Goal: Register for event/course: Sign up to attend an event or enroll in a course

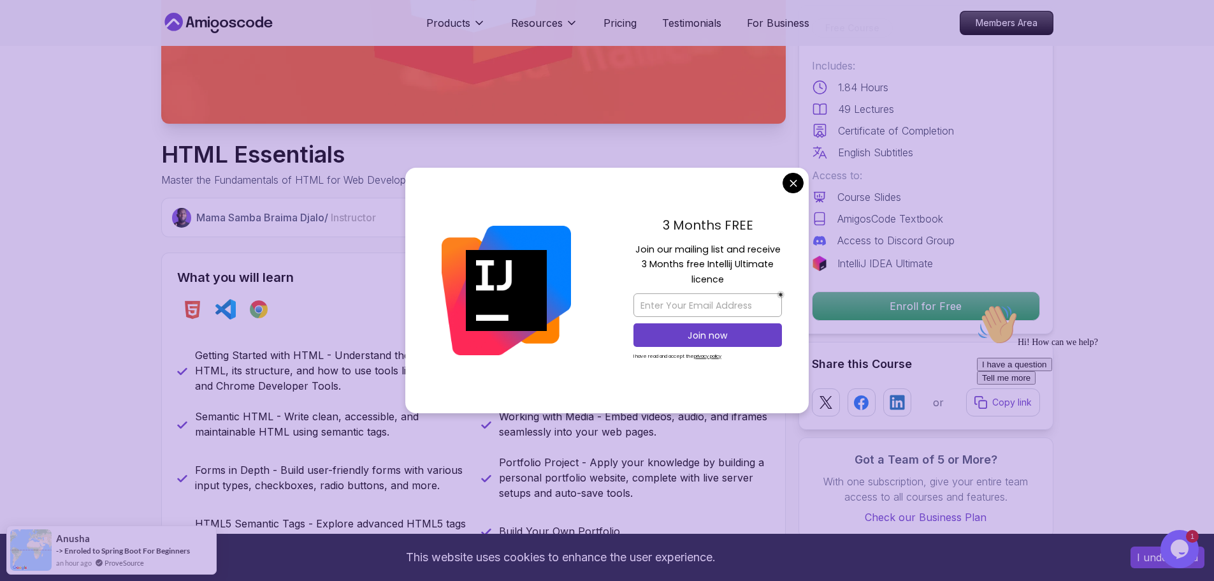
scroll to position [382, 0]
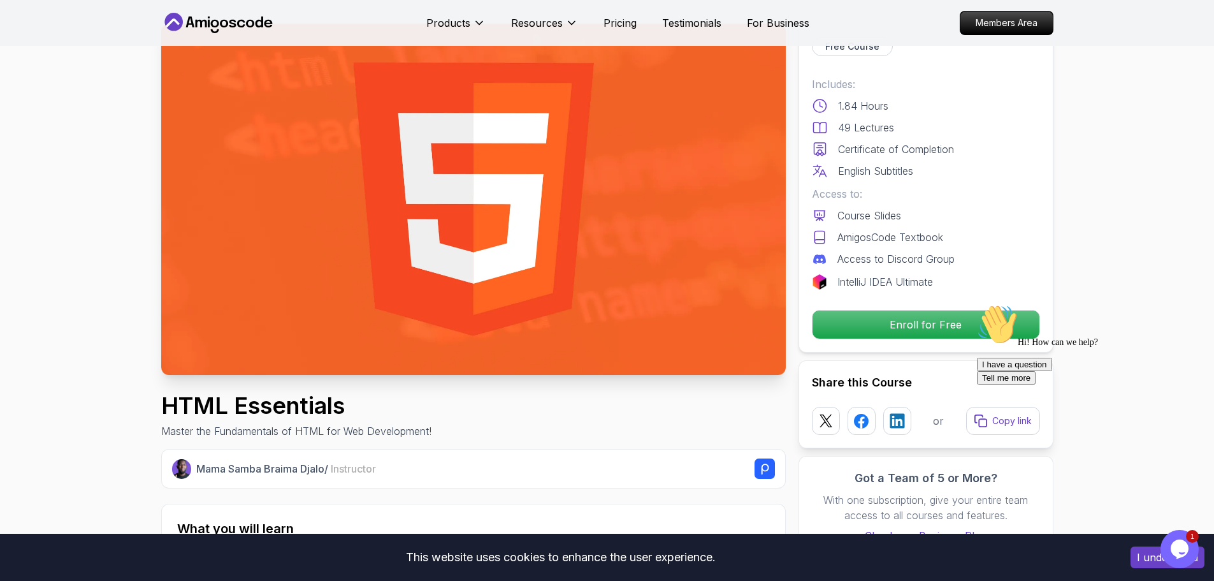
scroll to position [0, 0]
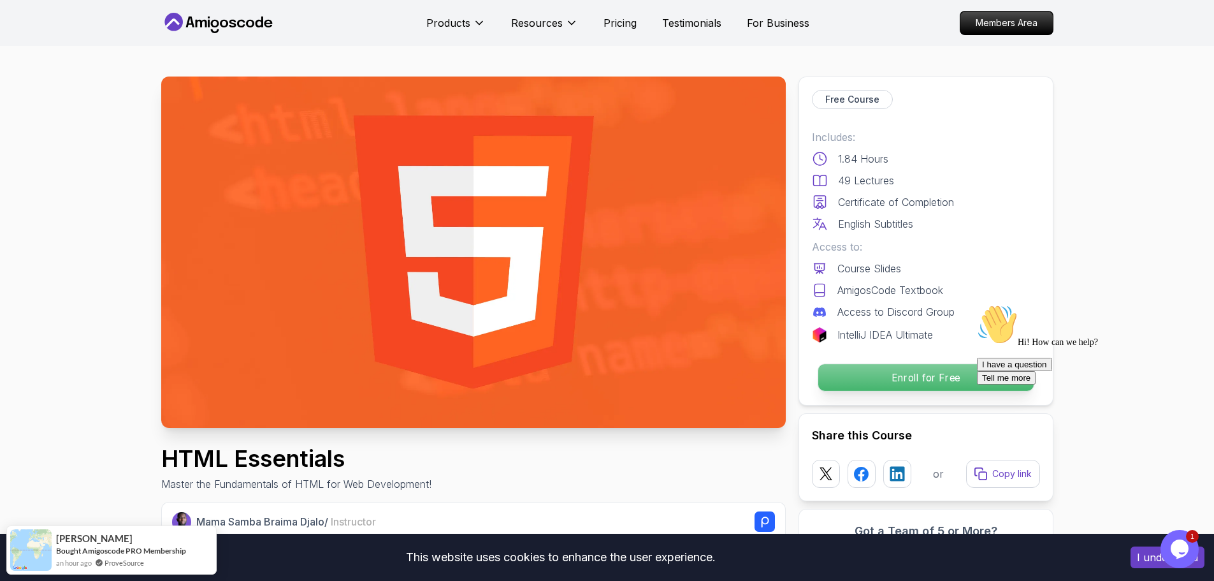
click at [934, 386] on p "Enroll for Free" at bounding box center [925, 377] width 215 height 27
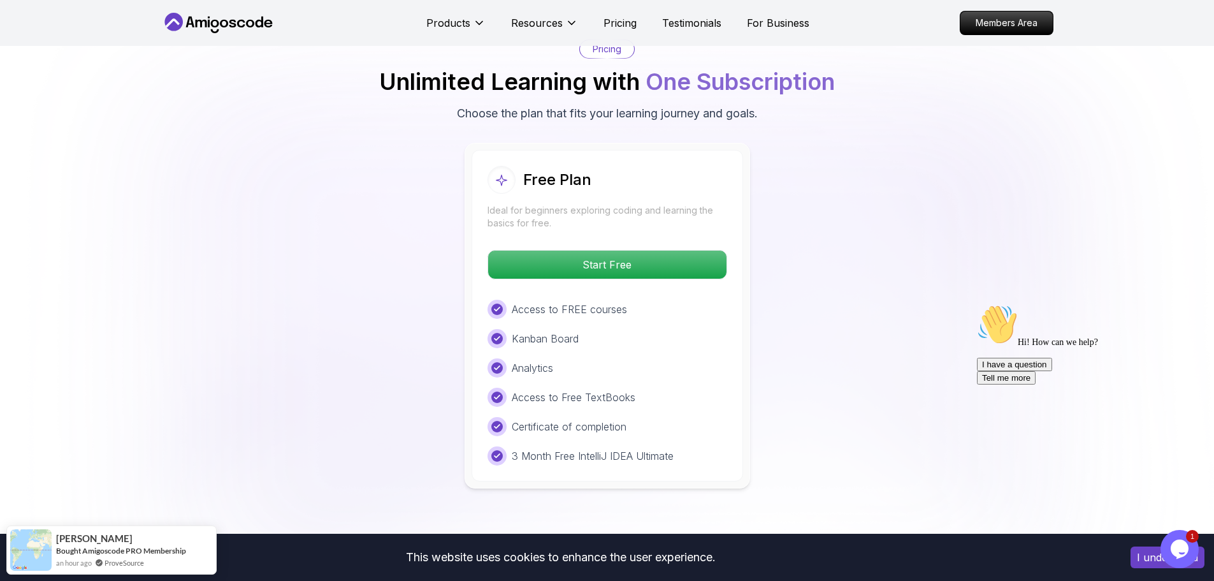
scroll to position [2553, 0]
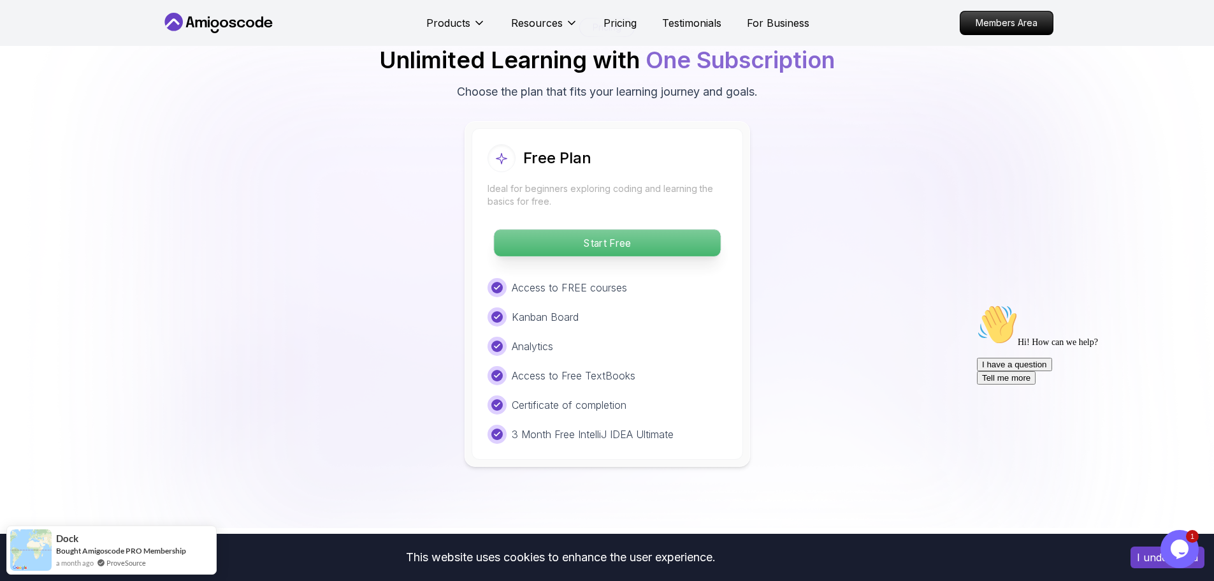
click at [606, 245] on p "Start Free" at bounding box center [607, 242] width 226 height 27
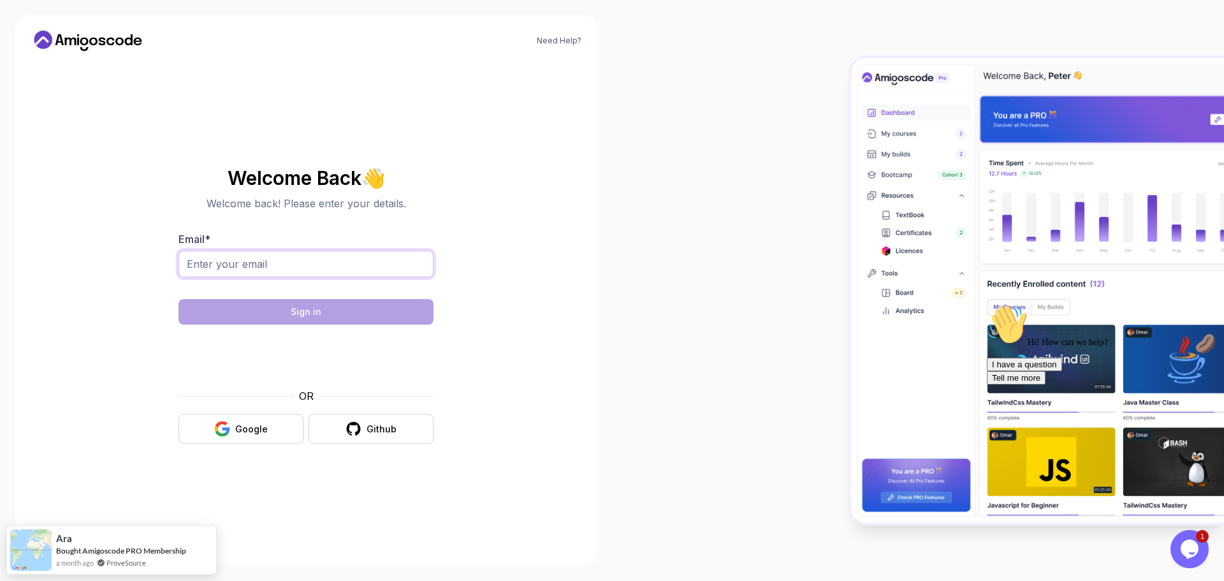
click at [344, 264] on input "Email *" at bounding box center [305, 263] width 255 height 27
type input "y"
click at [263, 424] on div "Google" at bounding box center [251, 429] width 33 height 13
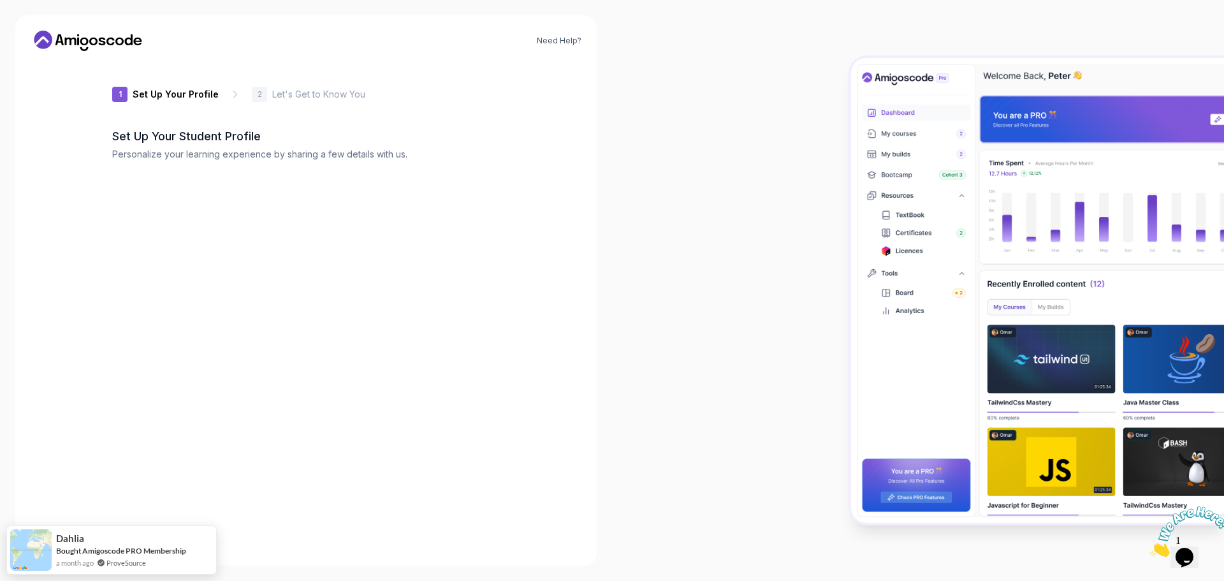
type input "zippybadgera4741"
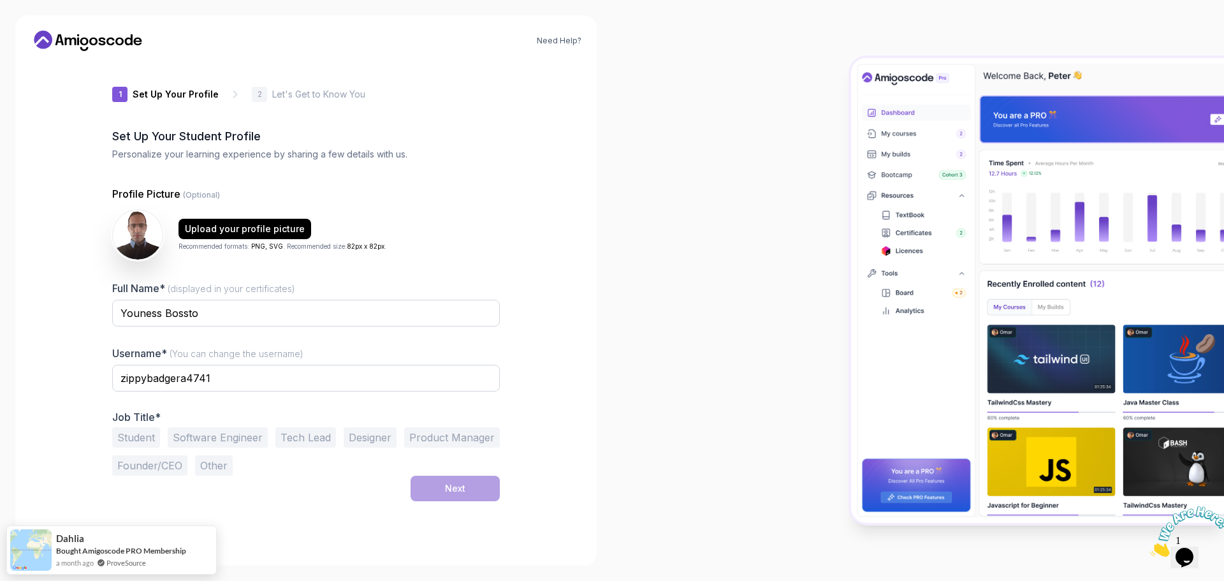
click at [212, 433] on button "Software Engineer" at bounding box center [218, 437] width 100 height 20
click at [442, 489] on button "Next" at bounding box center [454, 487] width 89 height 25
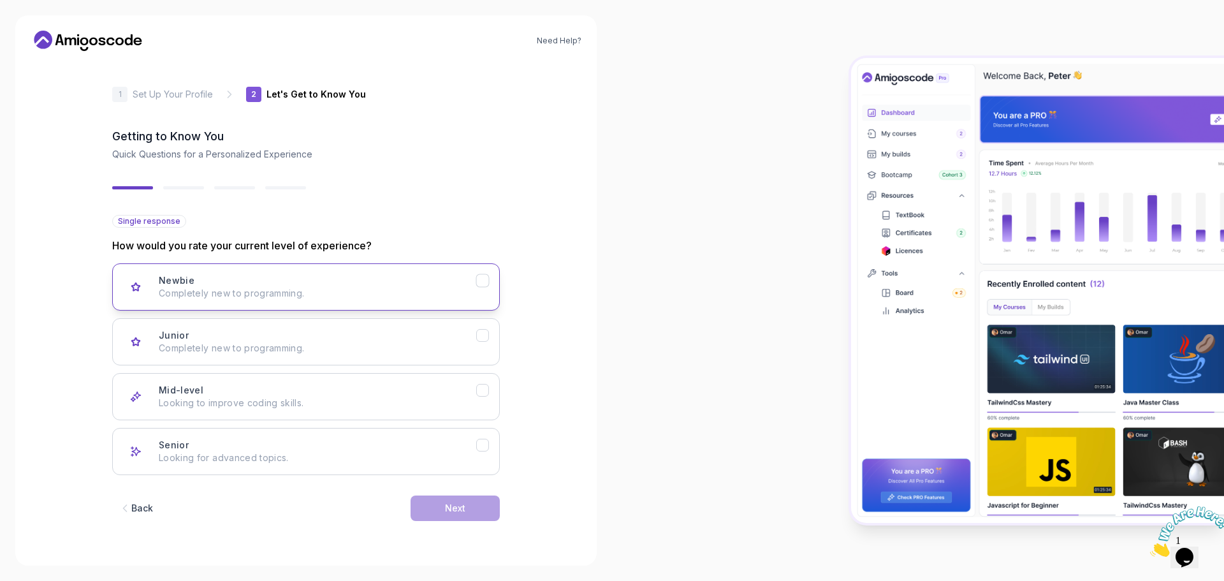
click at [253, 289] on p "Completely new to programming." at bounding box center [317, 293] width 317 height 13
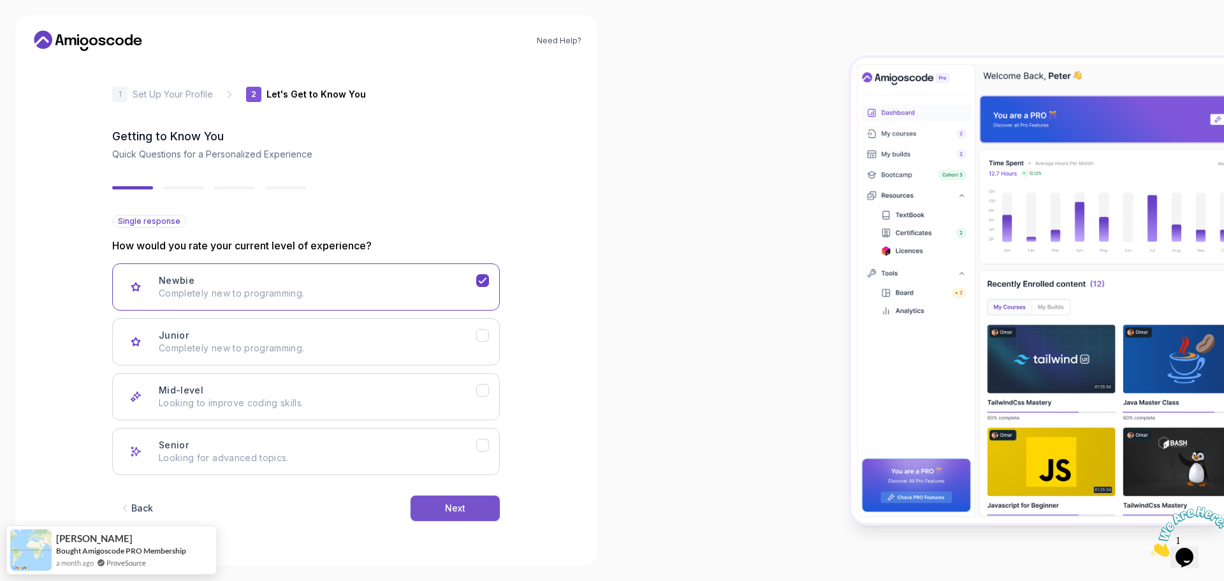
click at [471, 509] on button "Next" at bounding box center [454, 507] width 89 height 25
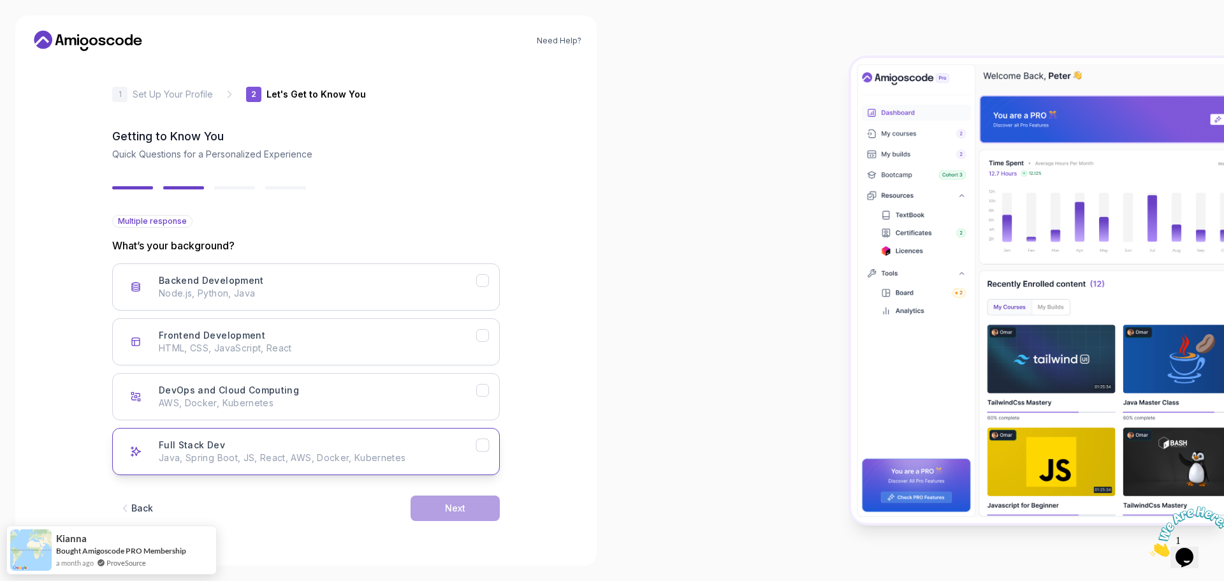
click at [398, 454] on p "Java, Spring Boot, JS, React, AWS, Docker, Kubernetes" at bounding box center [317, 457] width 317 height 13
click at [477, 497] on button "Next" at bounding box center [454, 507] width 89 height 25
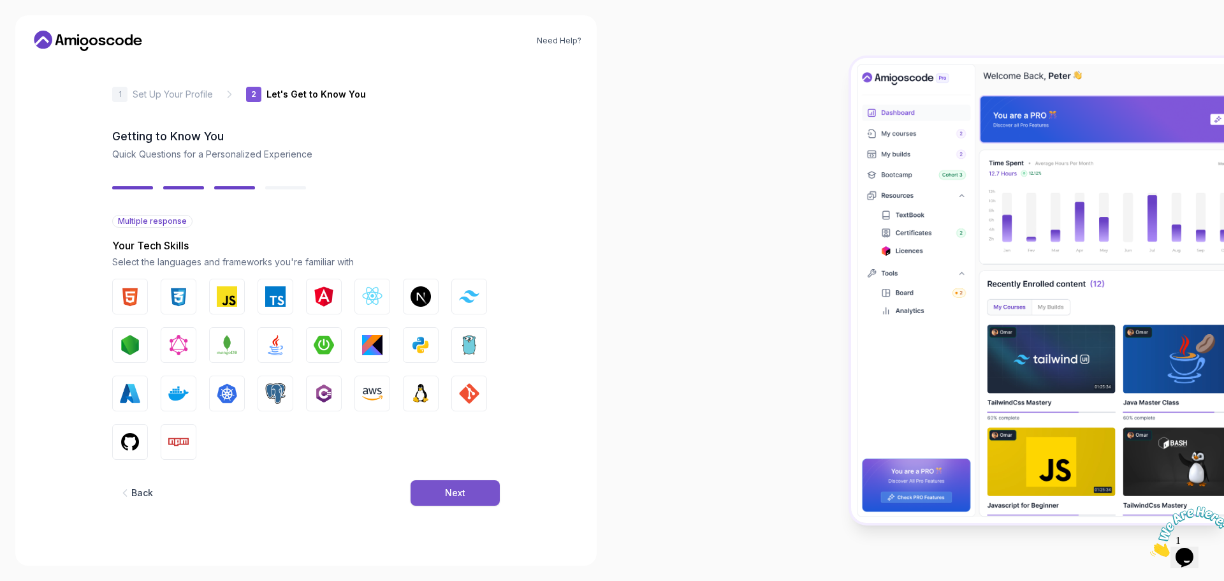
click at [457, 487] on div "Next" at bounding box center [455, 492] width 20 height 13
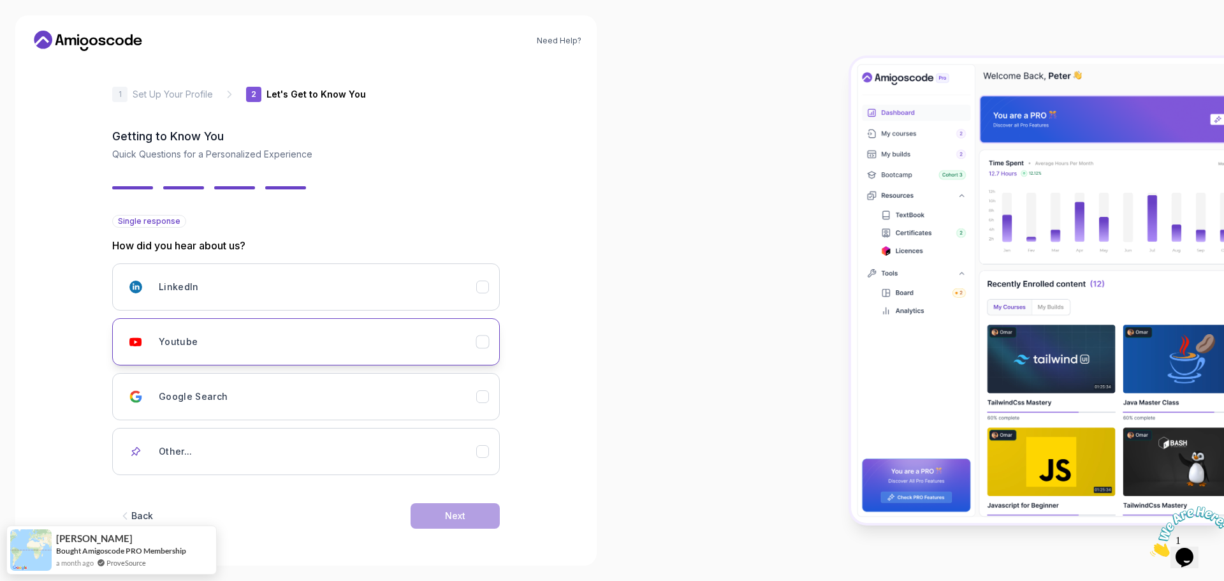
click at [224, 338] on div "Youtube" at bounding box center [317, 341] width 317 height 25
click at [464, 516] on div "Next" at bounding box center [455, 515] width 20 height 13
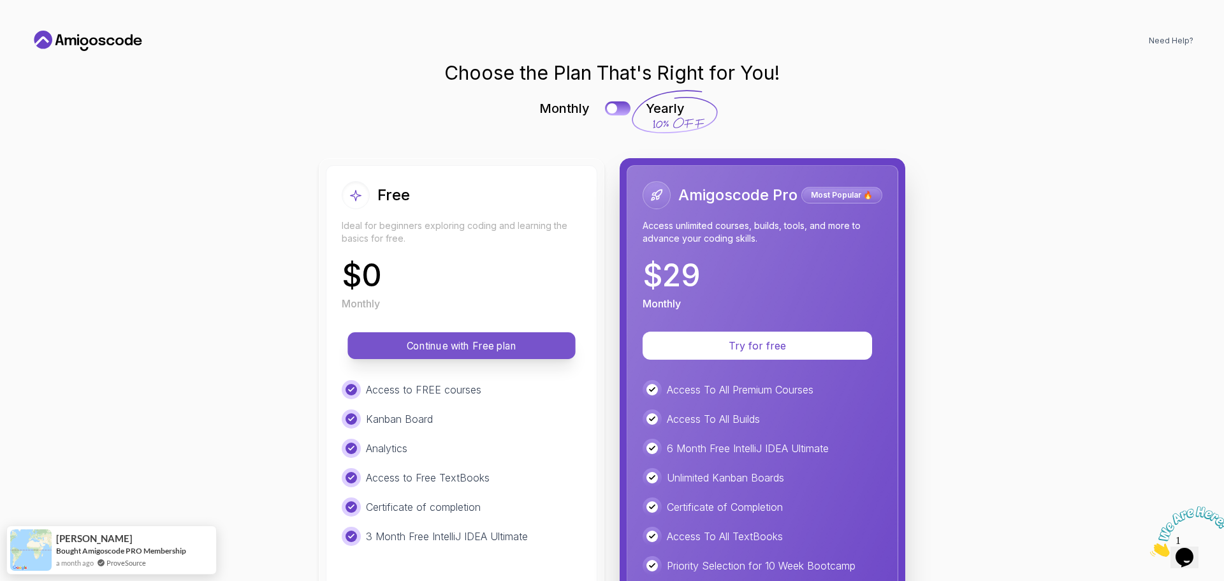
click at [489, 347] on p "Continue with Free plan" at bounding box center [461, 345] width 199 height 15
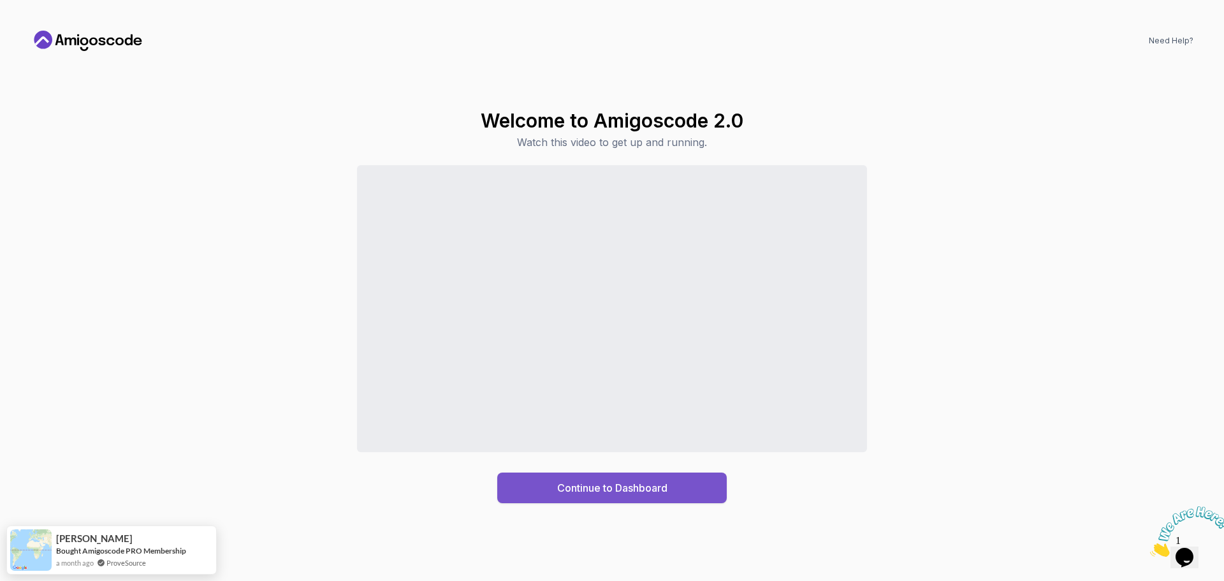
click at [605, 488] on div "Continue to Dashboard" at bounding box center [612, 487] width 110 height 15
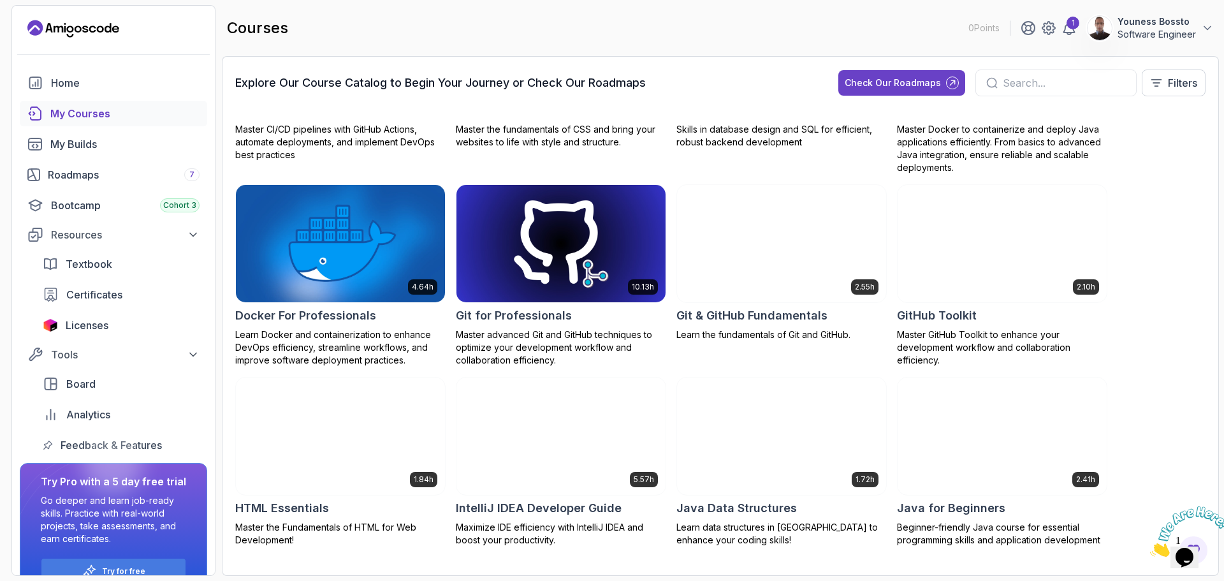
scroll to position [127, 0]
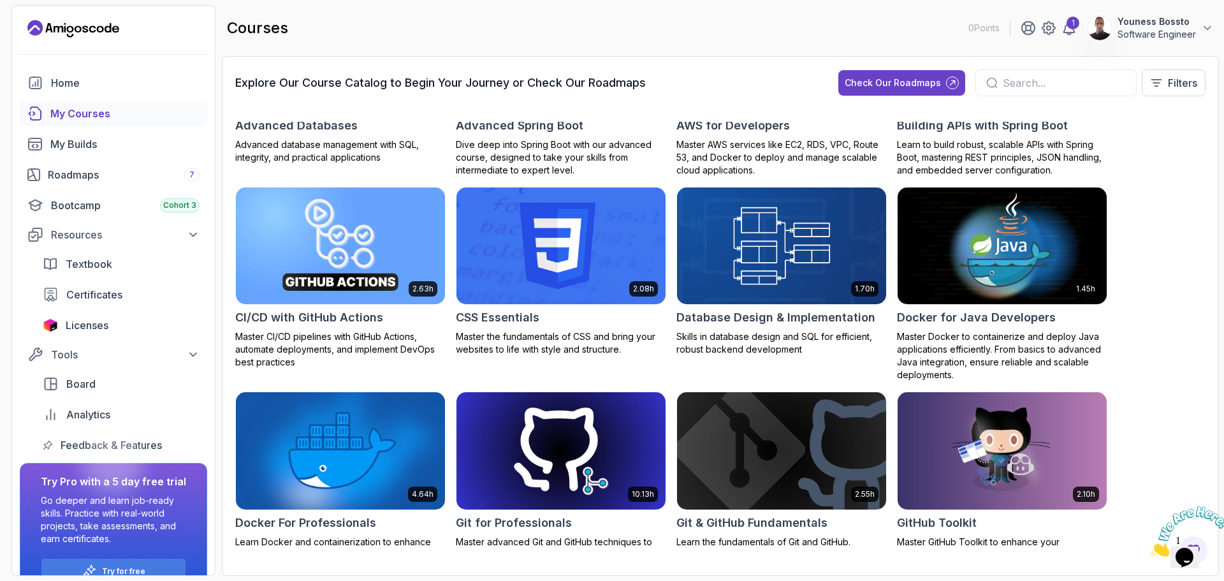
click at [1011, 74] on div at bounding box center [1055, 82] width 161 height 27
click at [1011, 89] on input "text" at bounding box center [1064, 82] width 123 height 15
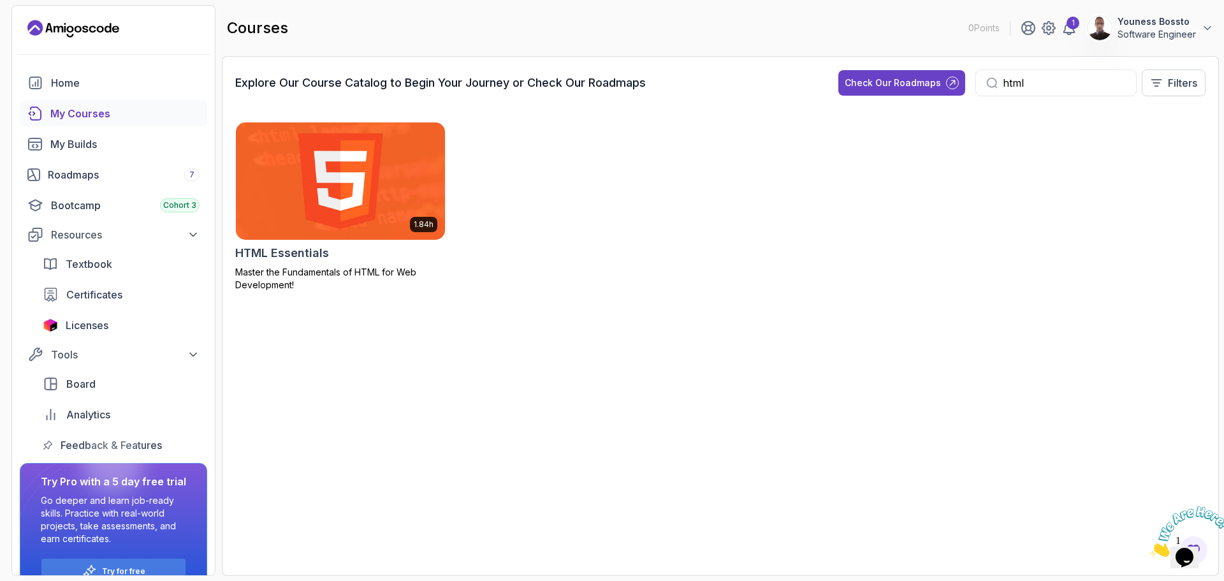
type input "html"
click at [361, 185] on img at bounding box center [340, 180] width 219 height 123
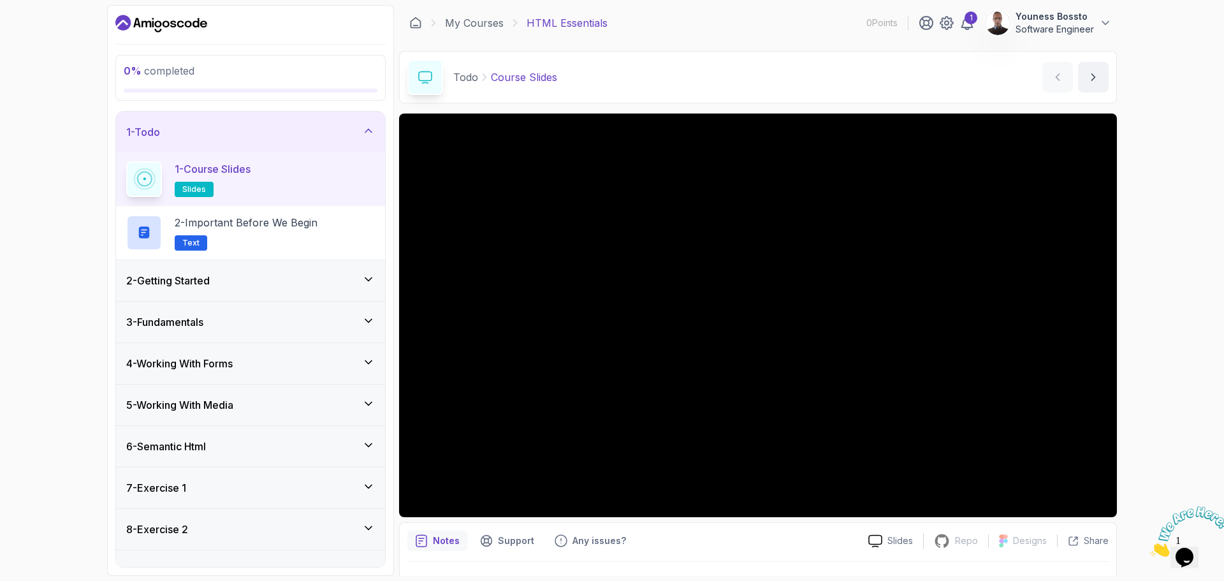
click at [345, 282] on div "2 - Getting Started" at bounding box center [250, 280] width 249 height 15
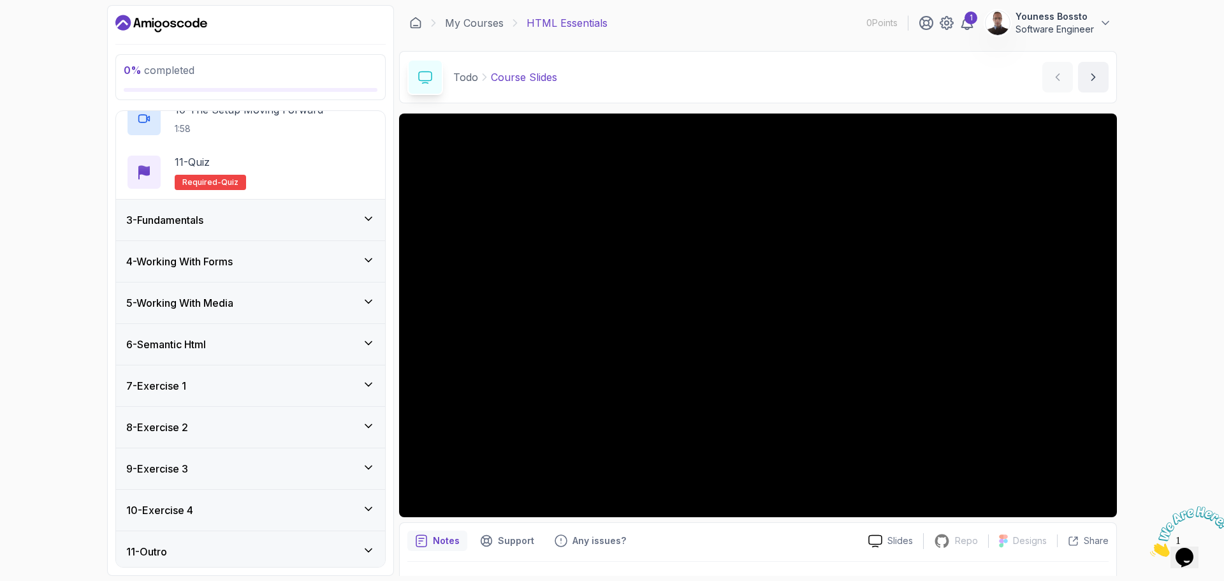
scroll to position [588, 0]
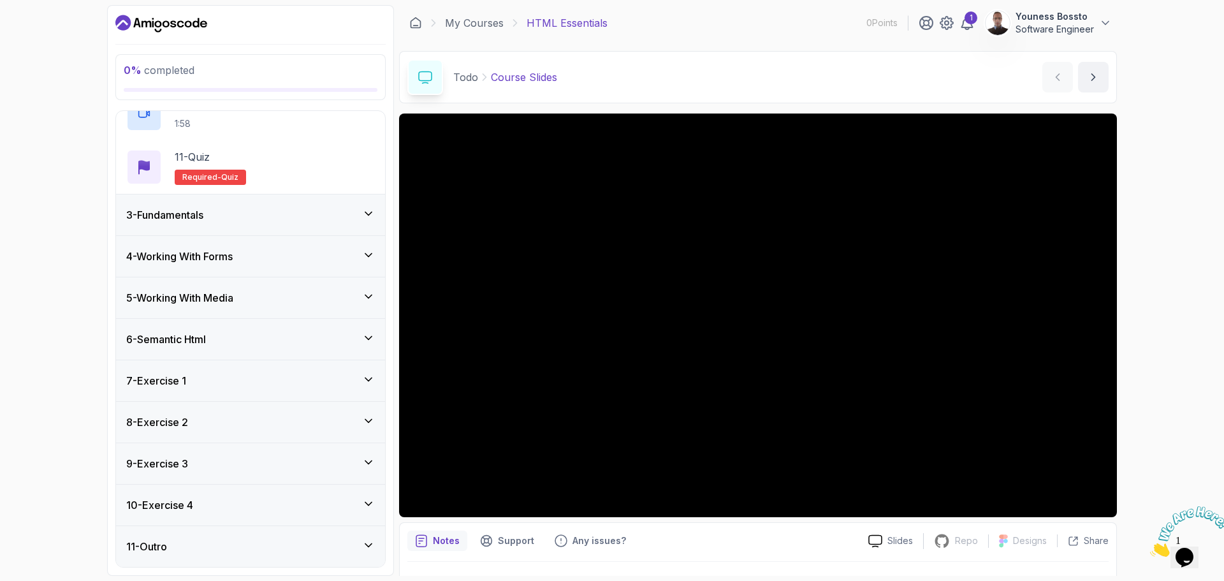
click at [198, 335] on h3 "6 - Semantic Html" at bounding box center [166, 338] width 80 height 15
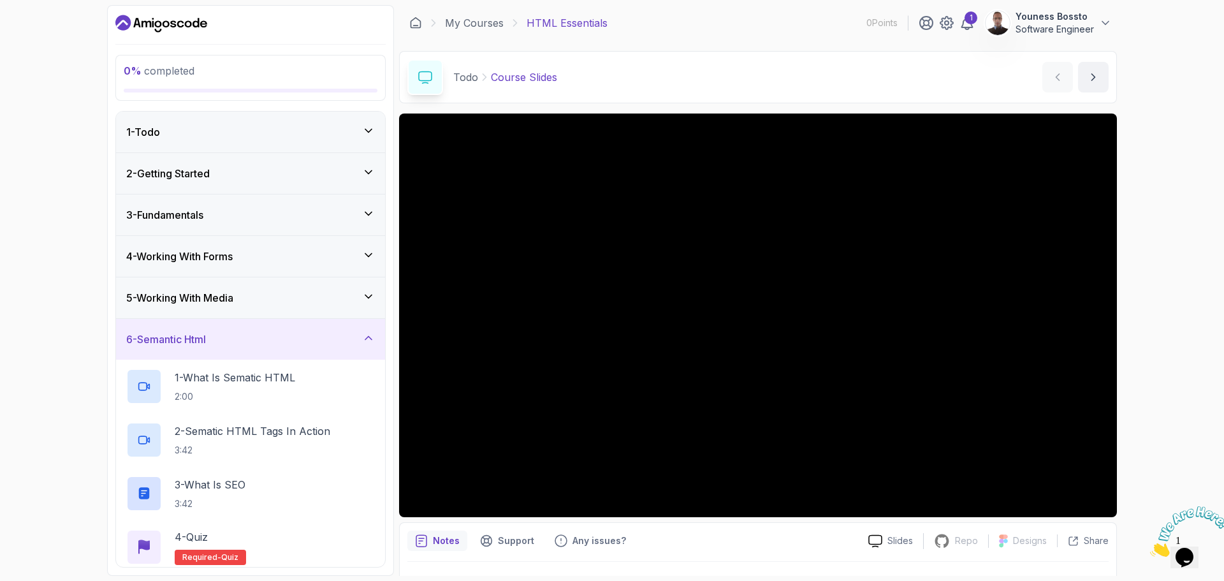
scroll to position [64, 0]
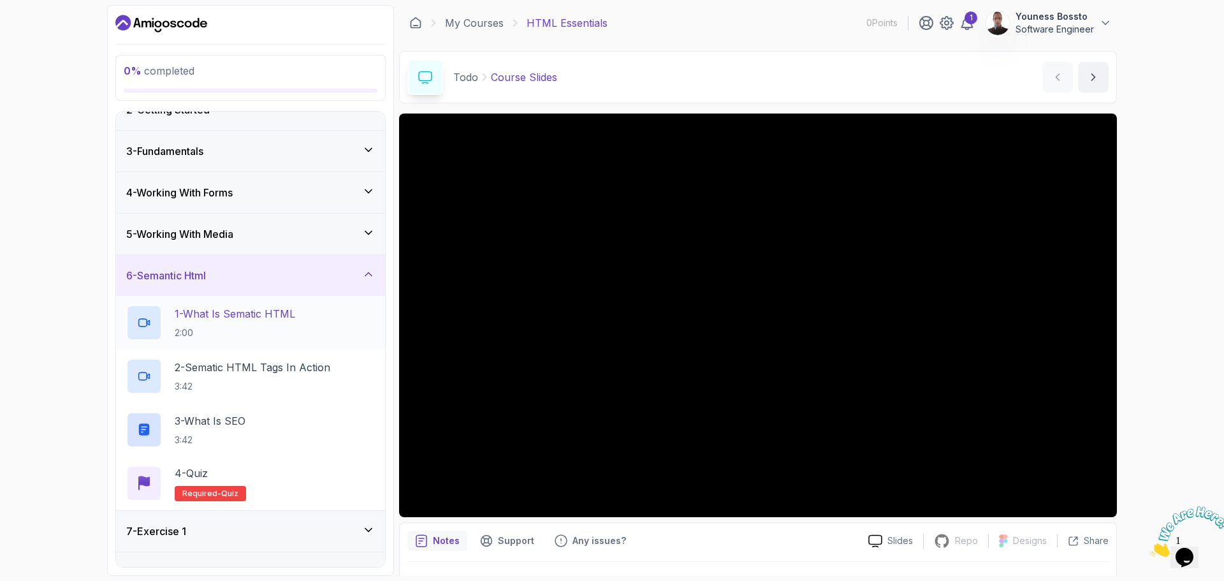
click at [309, 335] on div "1 - What Is Sematic HTML 2:00" at bounding box center [250, 323] width 249 height 36
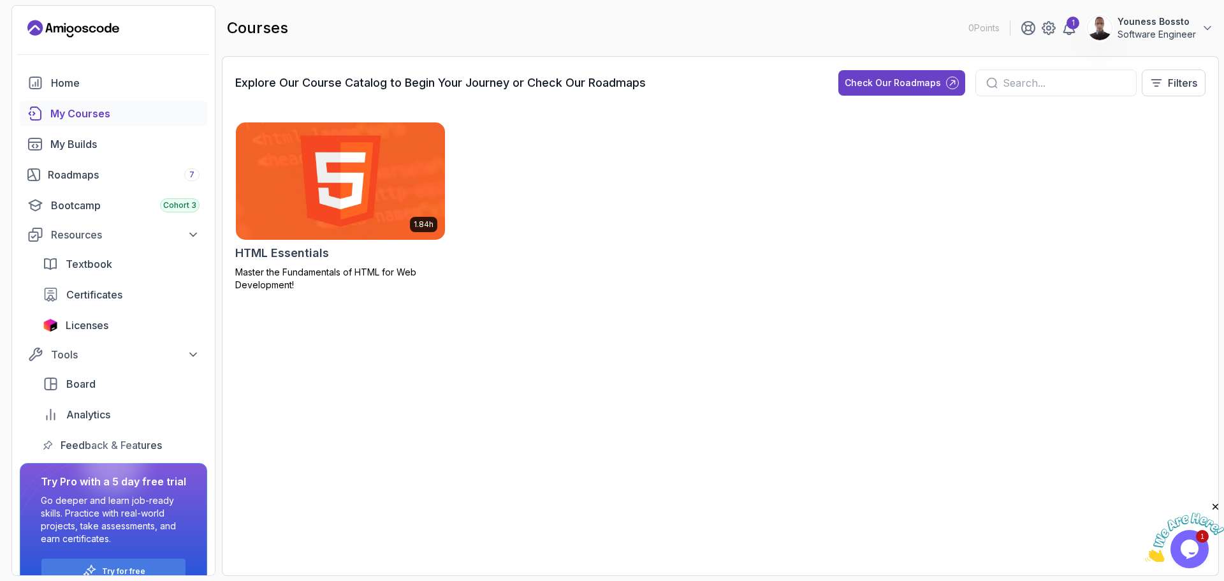
click at [102, 120] on div "My Courses" at bounding box center [124, 113] width 149 height 15
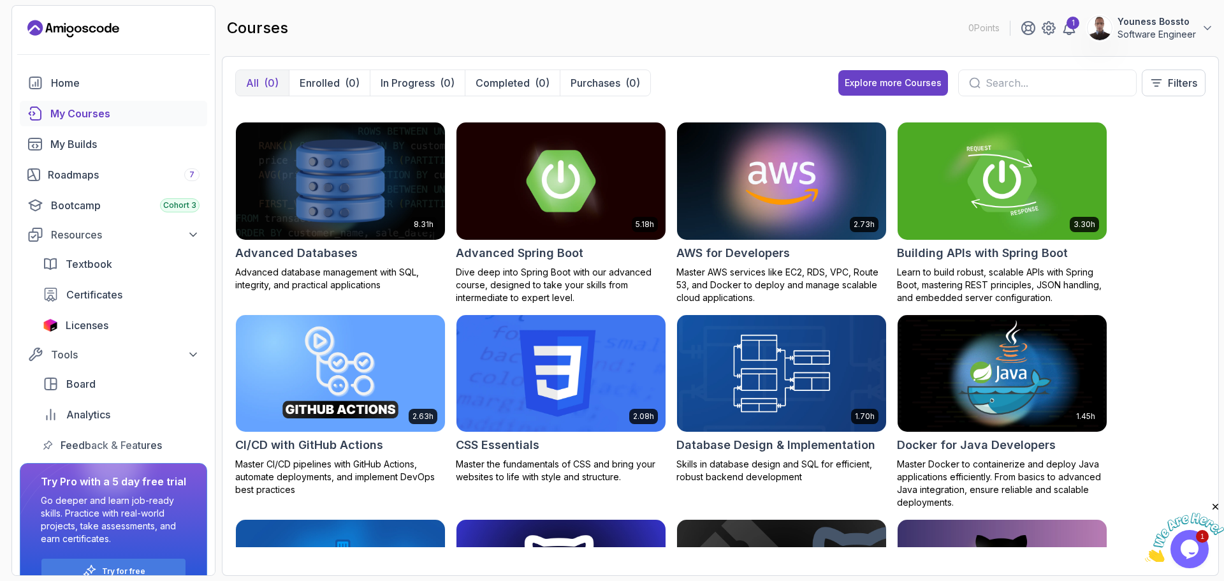
click at [321, 225] on img at bounding box center [340, 180] width 219 height 123
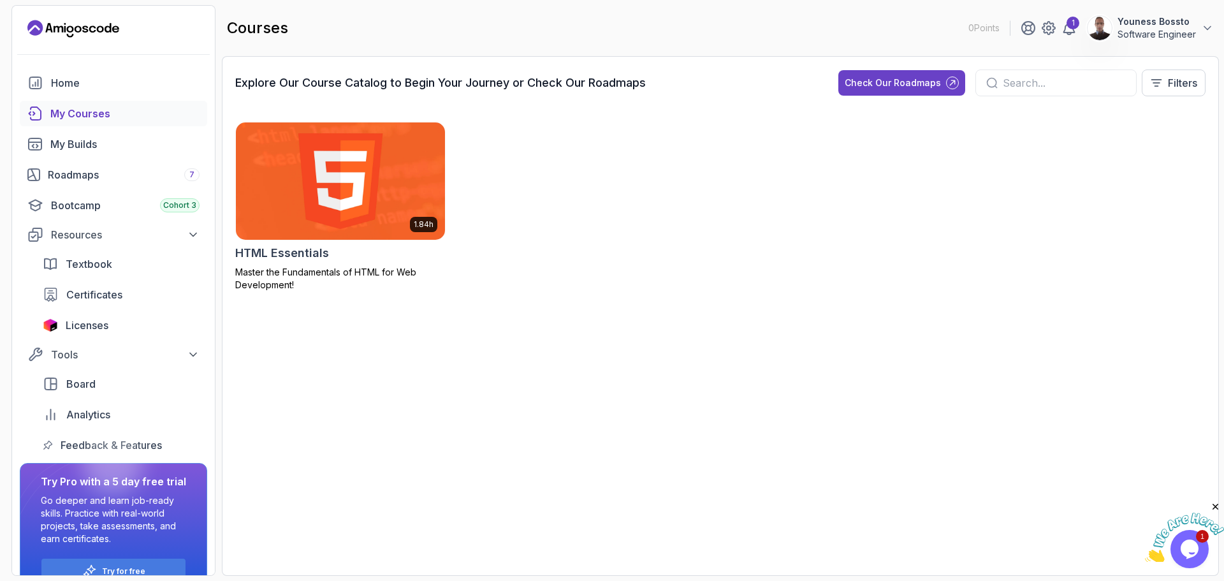
click at [400, 175] on img at bounding box center [340, 180] width 219 height 123
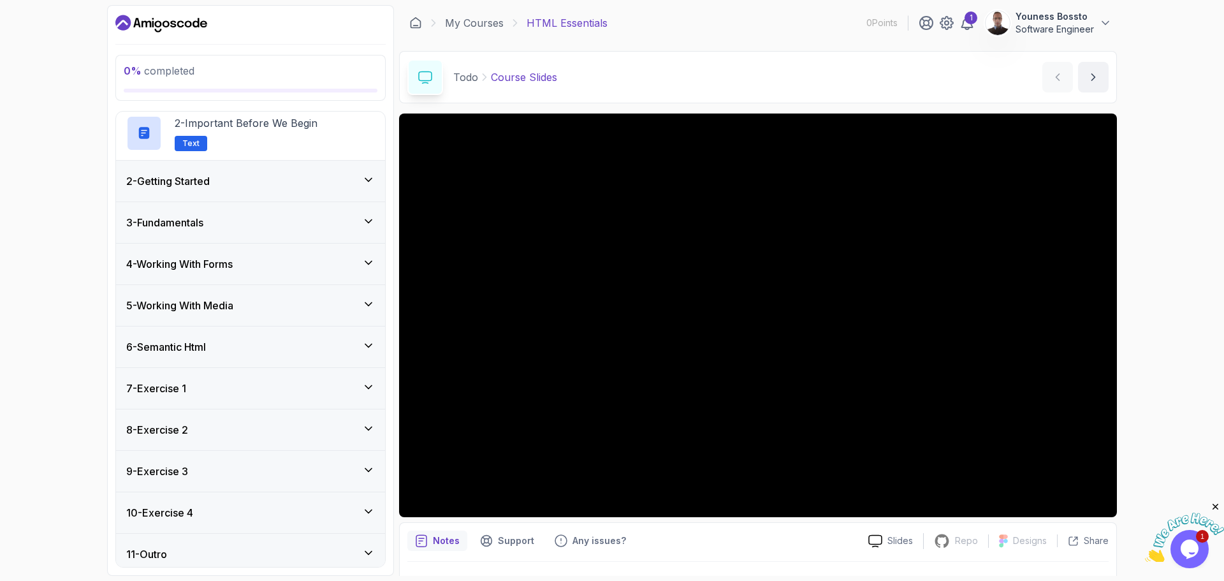
scroll to position [107, 0]
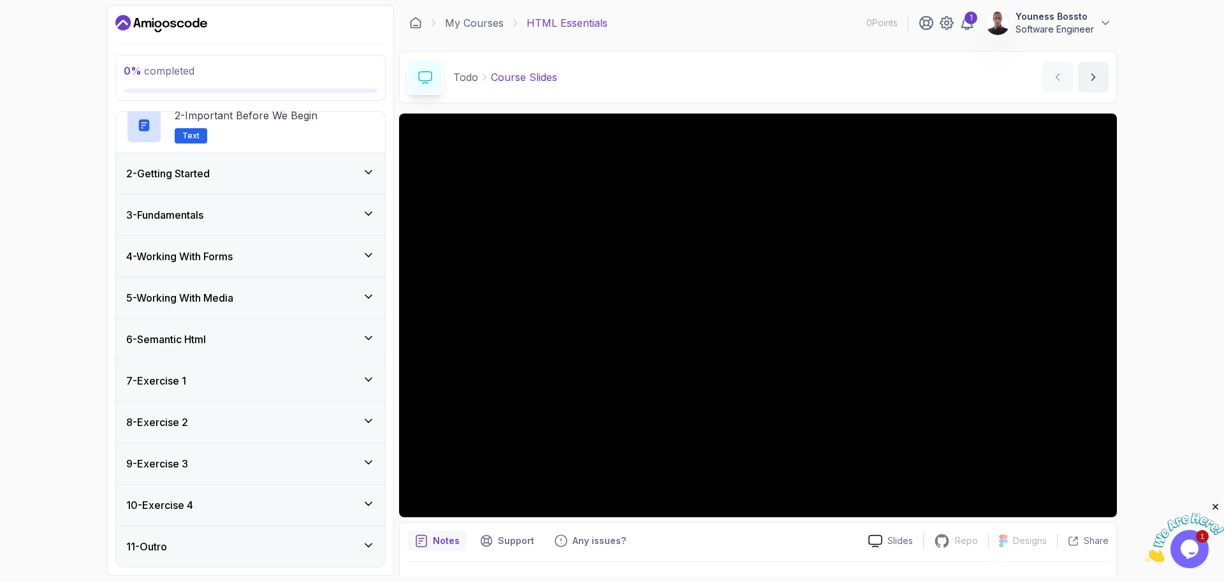
click at [185, 388] on div "7 - Exercise 1" at bounding box center [250, 380] width 269 height 41
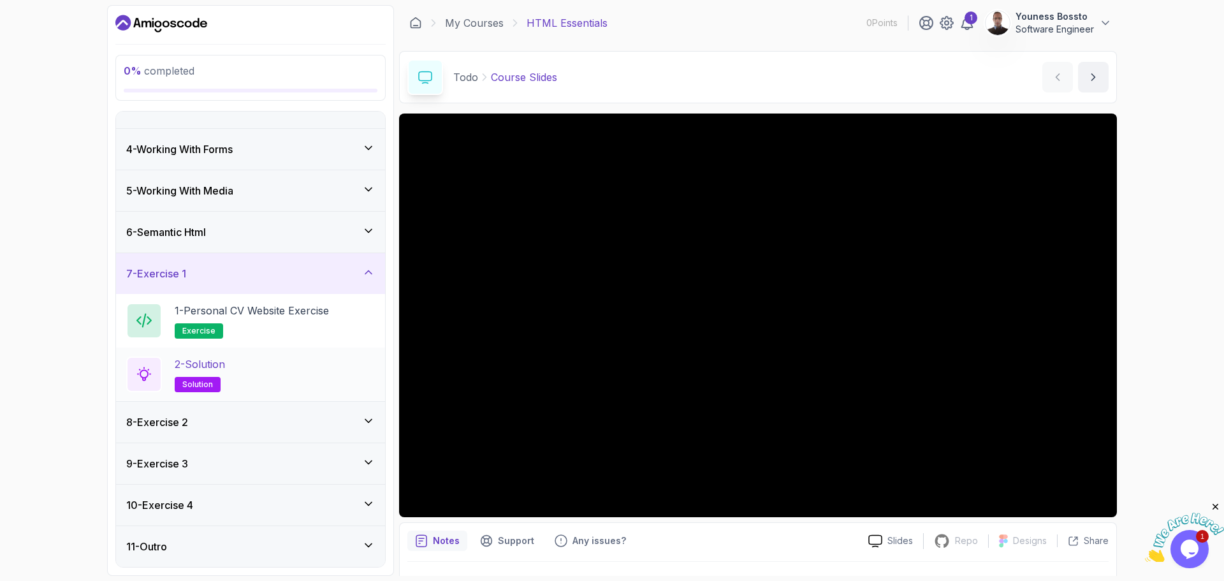
click at [239, 381] on div "2 - Solution solution" at bounding box center [250, 374] width 249 height 36
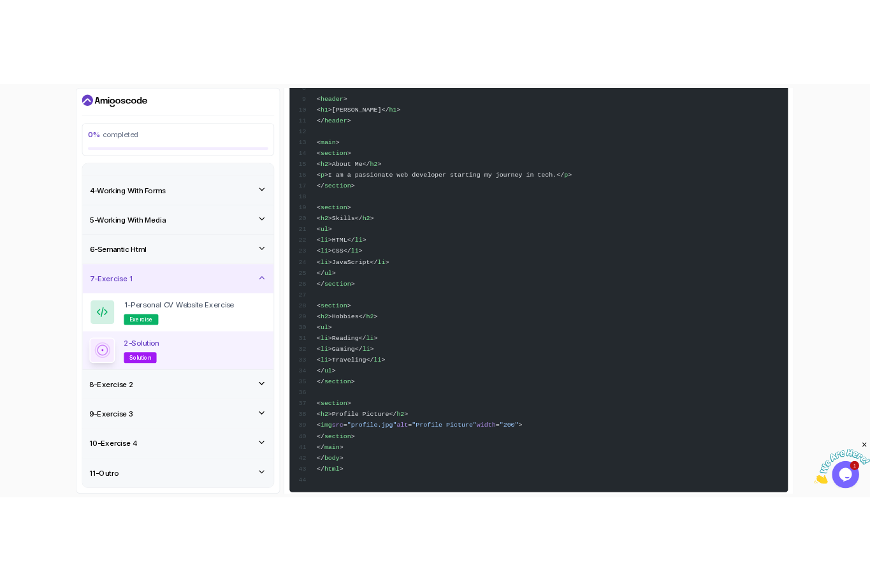
scroll to position [445, 0]
